Goal: Task Accomplishment & Management: Manage account settings

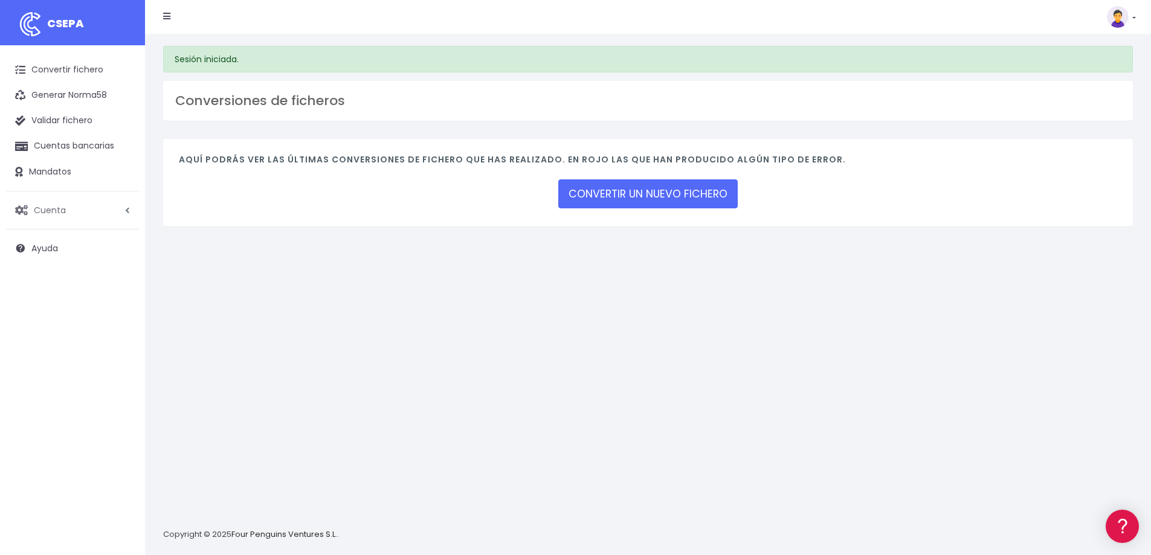
click at [89, 216] on link "Cuenta" at bounding box center [72, 210] width 133 height 25
click at [63, 259] on link "Suscripción" at bounding box center [79, 261] width 120 height 22
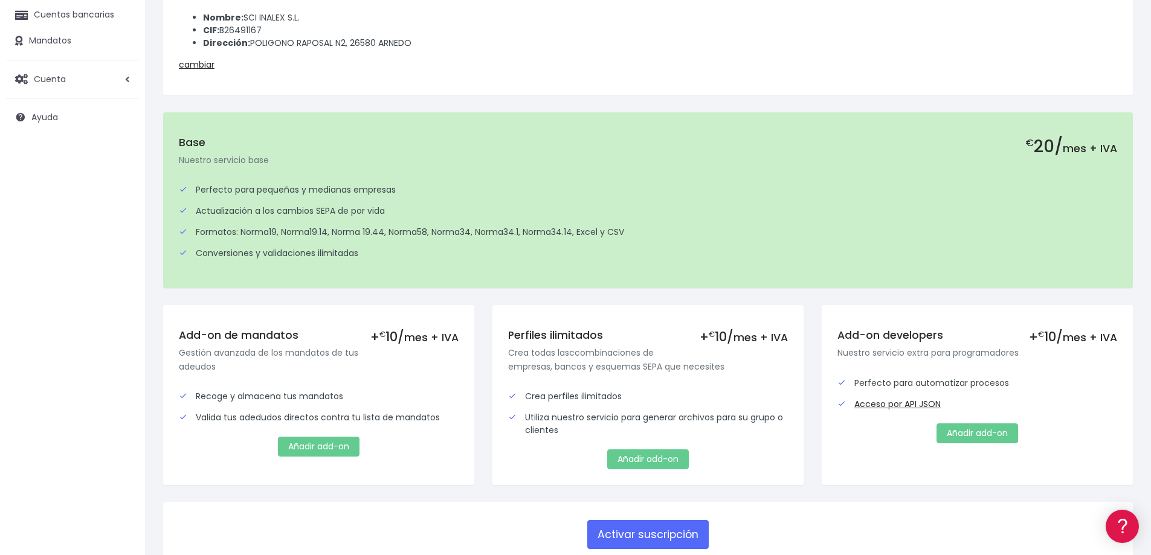
scroll to position [213, 0]
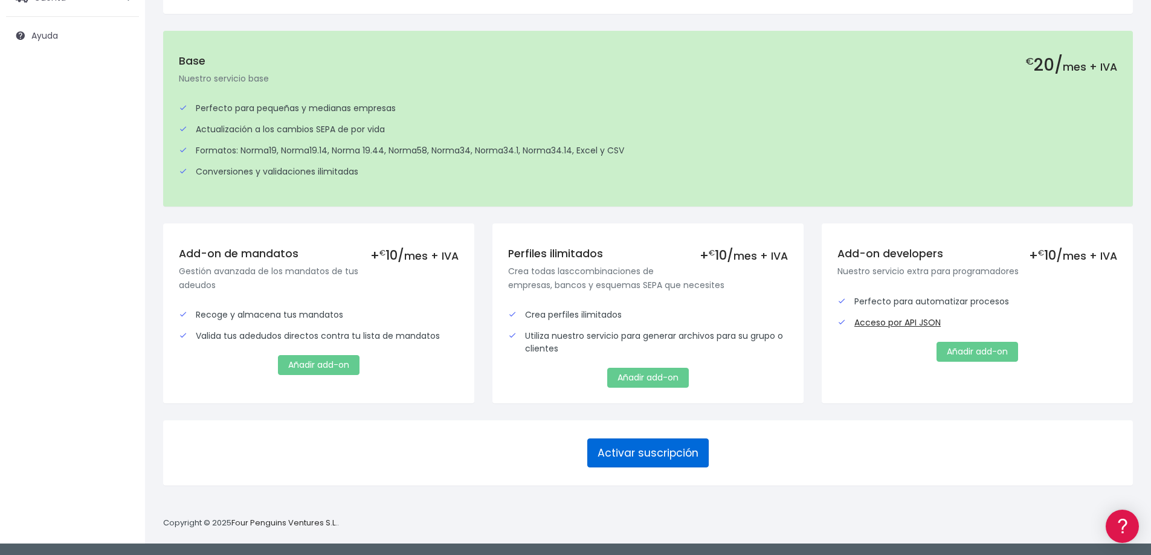
click at [667, 458] on button "Activar suscripción" at bounding box center [648, 453] width 121 height 29
